Goal: Contribute content: Add original content to the website for others to see

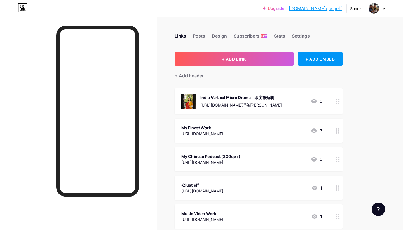
click at [253, 106] on div "[URL][DOMAIN_NAME]理茶[PERSON_NAME]" at bounding box center [240, 105] width 81 height 6
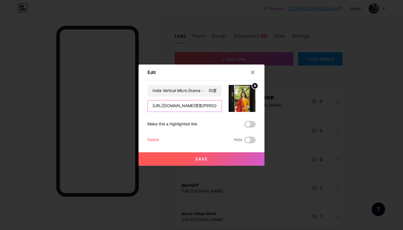
click at [188, 106] on input "[URL][DOMAIN_NAME]理茶[PERSON_NAME]" at bounding box center [185, 105] width 74 height 11
drag, startPoint x: 153, startPoint y: 106, endPoint x: 252, endPoint y: 106, distance: 99.1
click at [252, 106] on div "India Vertical Micro Drama - 印度微短劇 [URL][DOMAIN_NAME]理茶[PERSON_NAME]" at bounding box center [202, 98] width 108 height 27
click at [385, 109] on div at bounding box center [201, 115] width 403 height 230
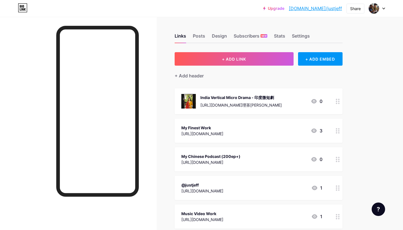
click at [211, 124] on div "My Finest Work [URL][DOMAIN_NAME]" at bounding box center [202, 130] width 42 height 13
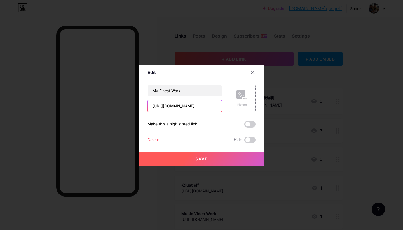
click at [208, 107] on input "[URL][DOMAIN_NAME]" at bounding box center [185, 105] width 74 height 11
click at [253, 69] on div at bounding box center [253, 72] width 10 height 10
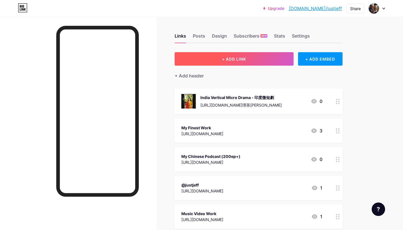
click at [236, 63] on button "+ ADD LINK" at bounding box center [234, 58] width 119 height 13
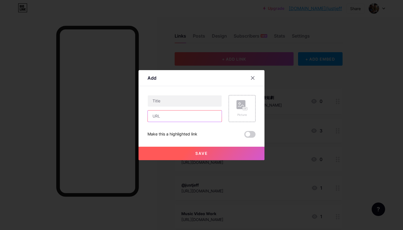
click at [190, 118] on input "text" at bounding box center [185, 115] width 74 height 11
click at [174, 103] on input "text" at bounding box center [185, 100] width 74 height 11
type input "M"
type input "Contact me on Line"
click at [168, 115] on input "text" at bounding box center [185, 115] width 74 height 11
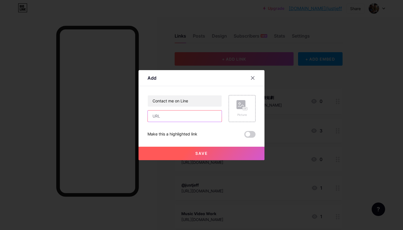
paste input "[URL][DOMAIN_NAME]"
type input "[URL][DOMAIN_NAME]"
click at [233, 107] on div "Picture" at bounding box center [242, 108] width 27 height 27
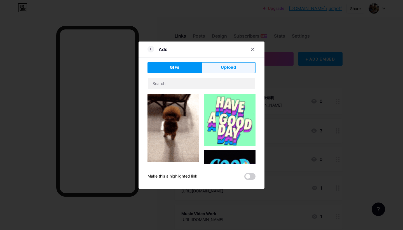
click at [238, 69] on button "Upload" at bounding box center [229, 67] width 54 height 11
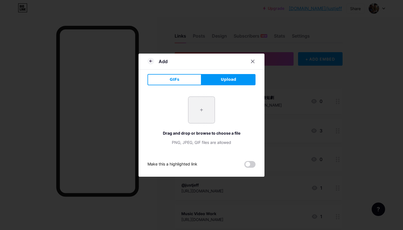
click at [203, 112] on input "file" at bounding box center [201, 110] width 26 height 26
type input "C:\fakepath\IMG_D8EA15AD8D1B-1.jpeg"
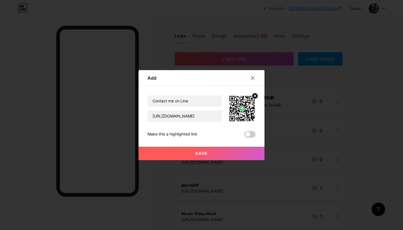
click at [238, 154] on button "Save" at bounding box center [202, 152] width 126 height 13
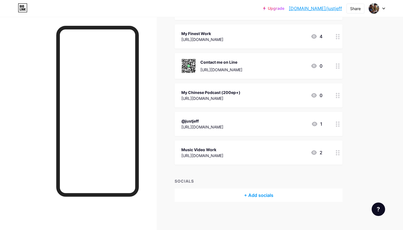
scroll to position [94, 0]
